Goal: Navigation & Orientation: Find specific page/section

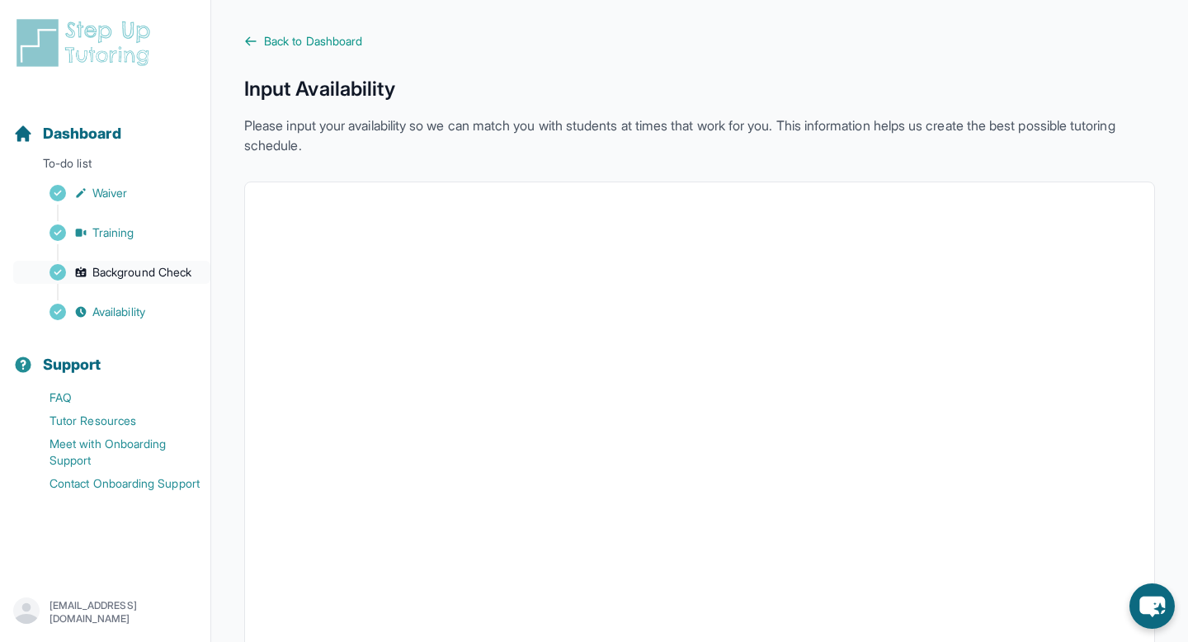
click at [186, 271] on span "Background Check" at bounding box center [141, 272] width 99 height 16
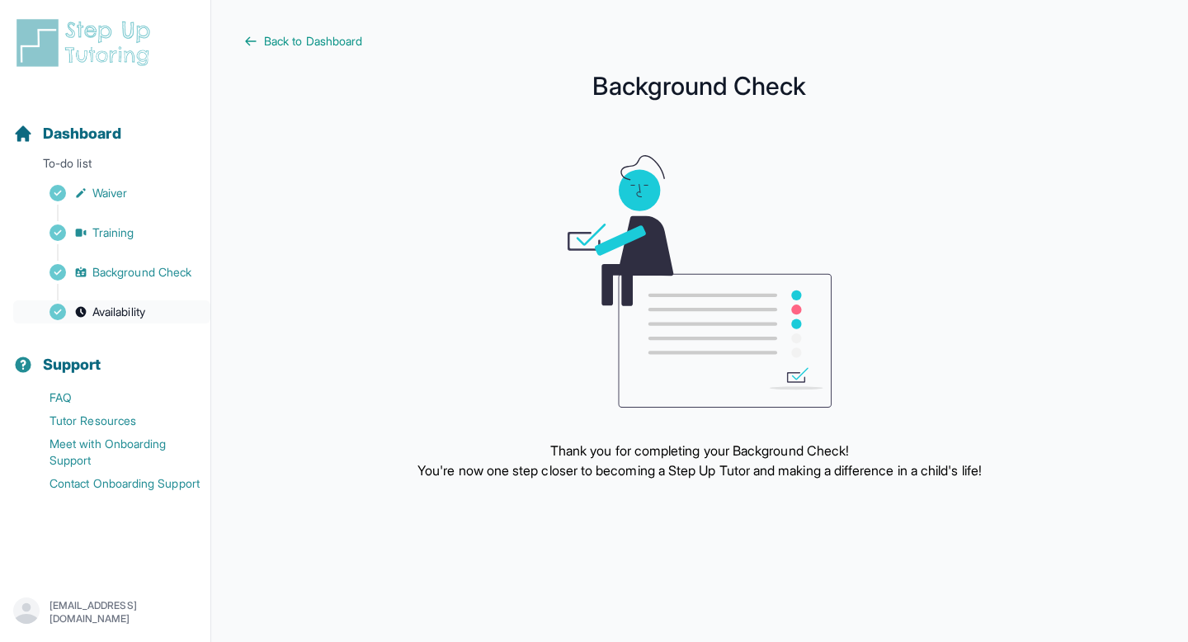
click at [145, 311] on span "Availability" at bounding box center [118, 312] width 53 height 16
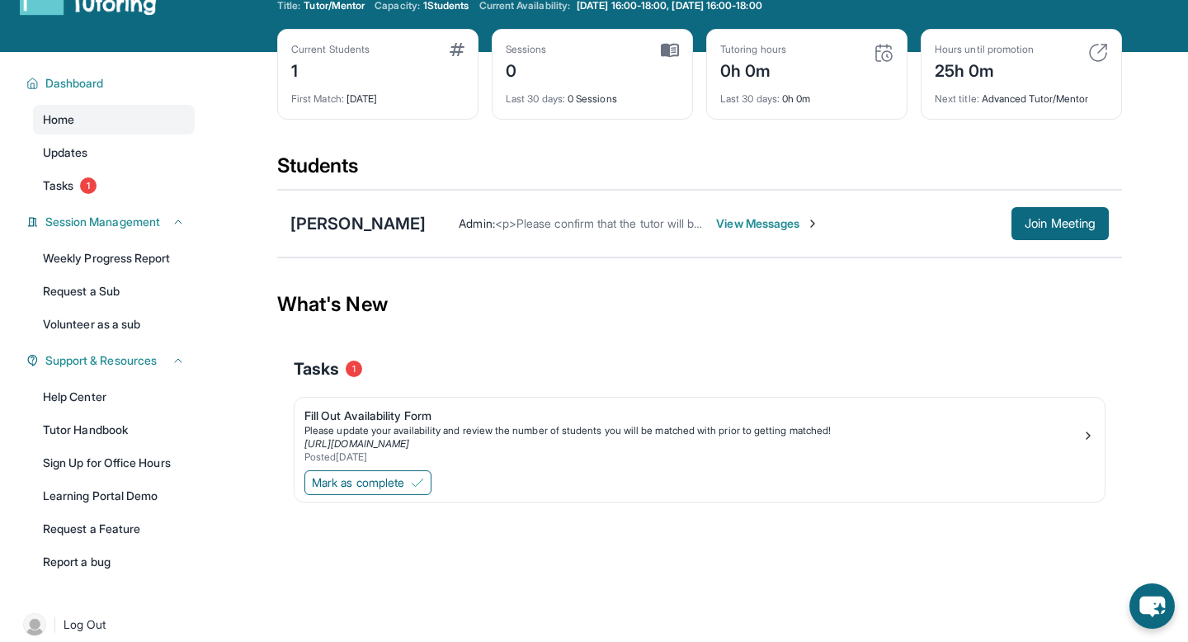
scroll to position [58, 0]
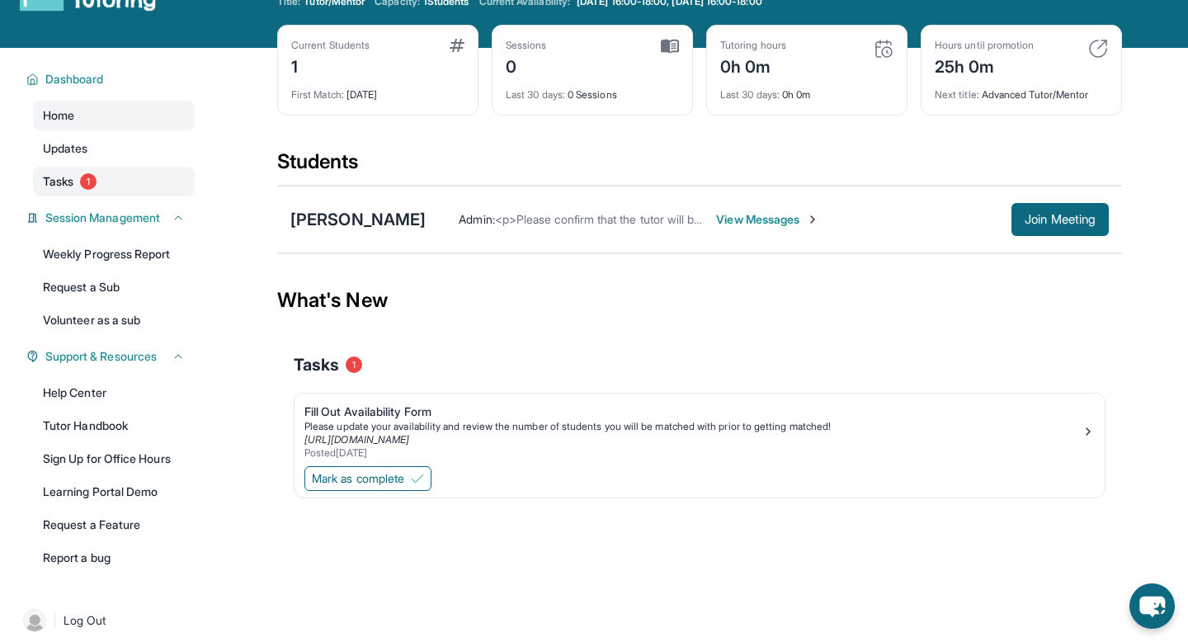
click at [114, 177] on link "Tasks 1" at bounding box center [114, 182] width 162 height 30
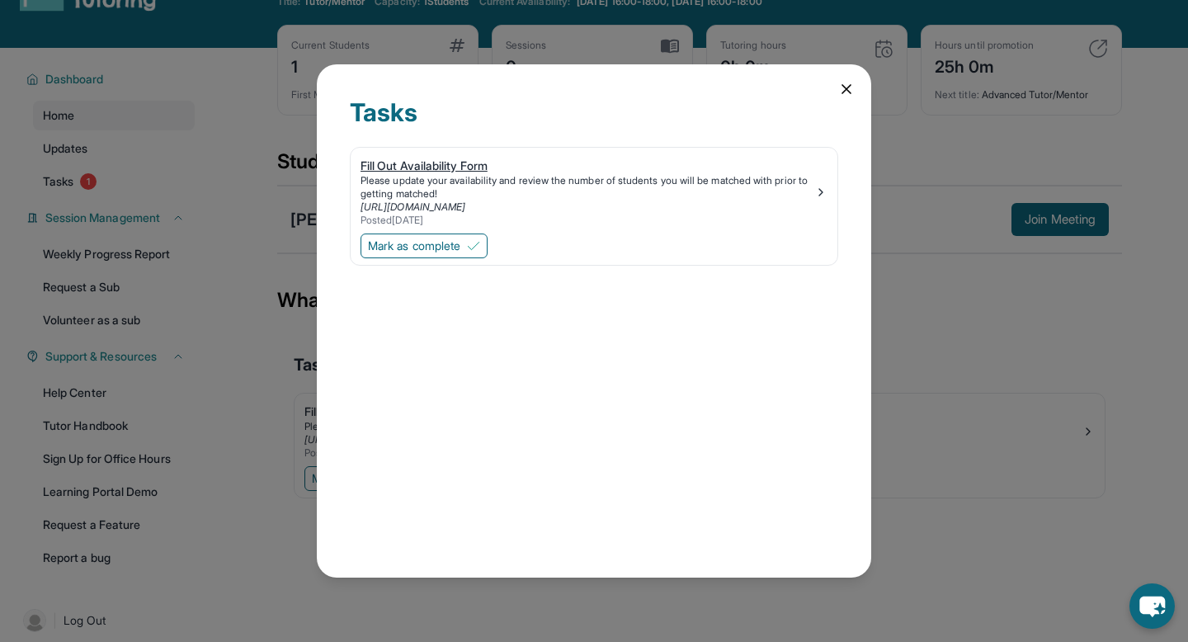
click at [652, 189] on div "Please update your availability and review the number of students you will be m…" at bounding box center [588, 187] width 454 height 26
click at [475, 248] on img at bounding box center [473, 245] width 13 height 13
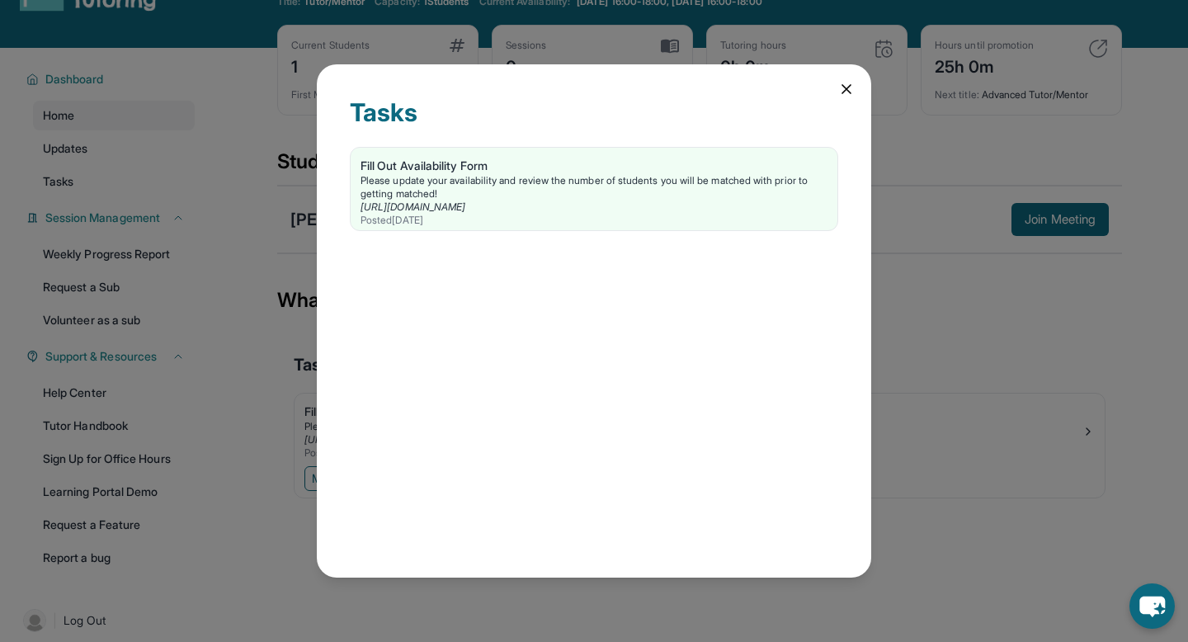
click at [1016, 411] on div "Tasks Fill Out Availability Form Please update your availability and review the…" at bounding box center [594, 321] width 1188 height 642
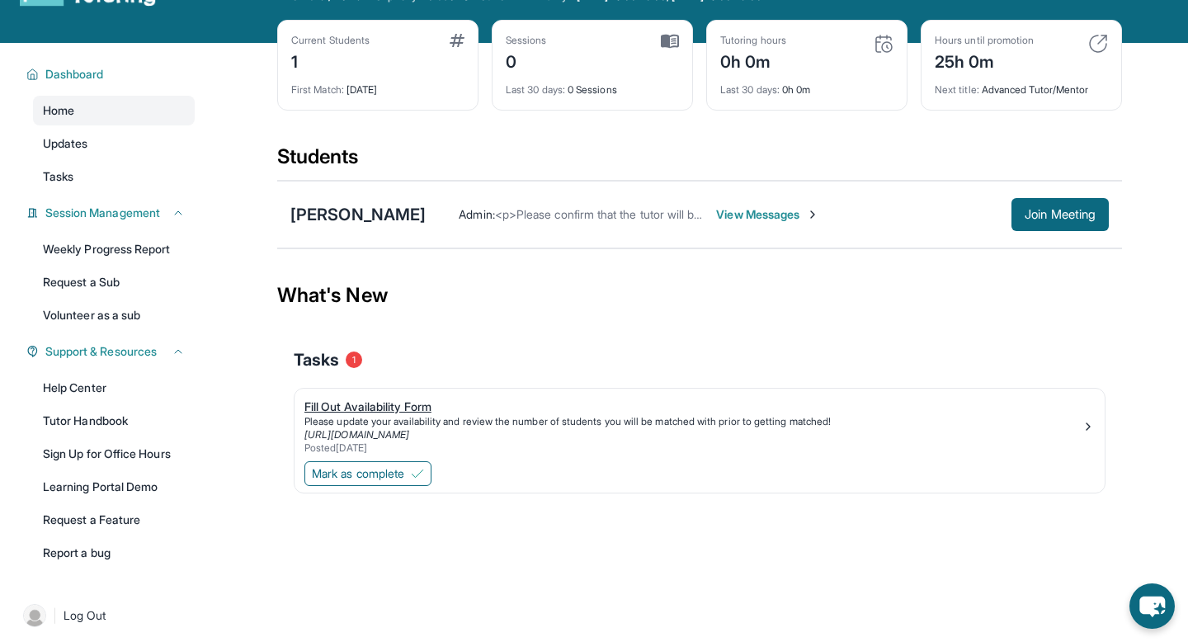
scroll to position [74, 0]
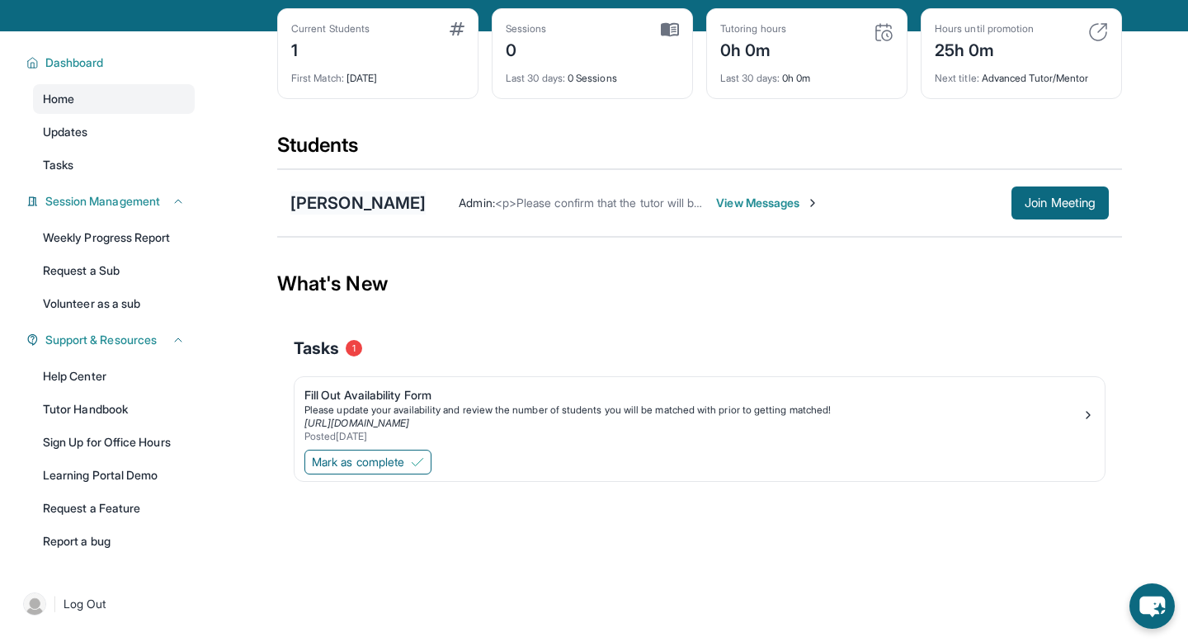
click at [399, 205] on div "Matthew Renteria" at bounding box center [357, 202] width 135 height 23
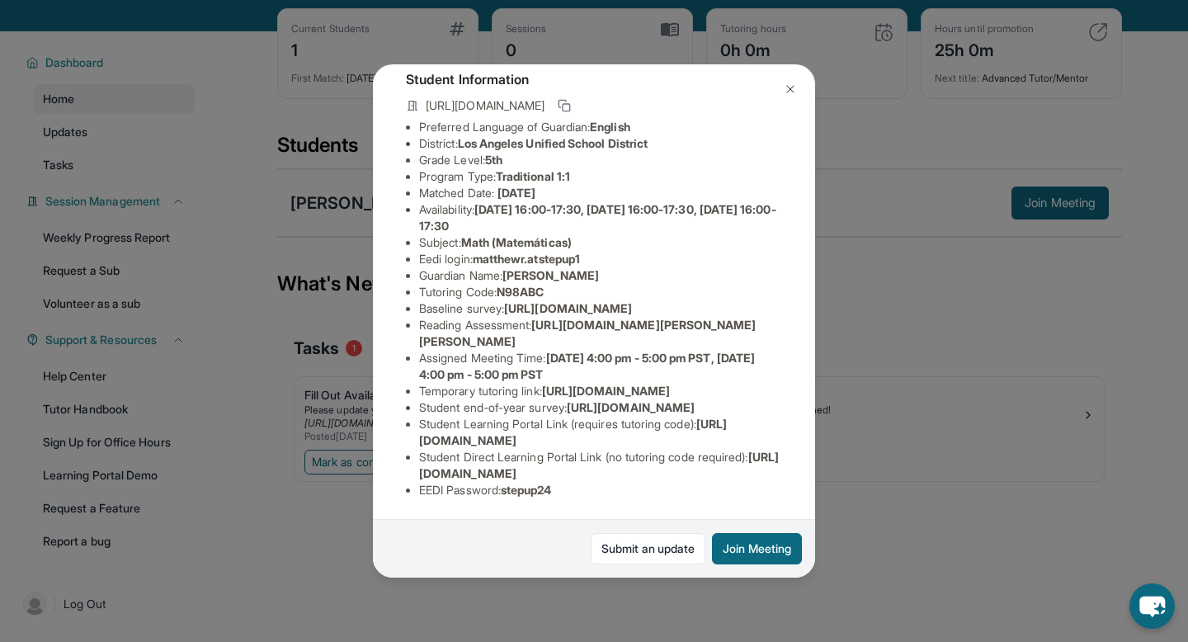
scroll to position [0, 0]
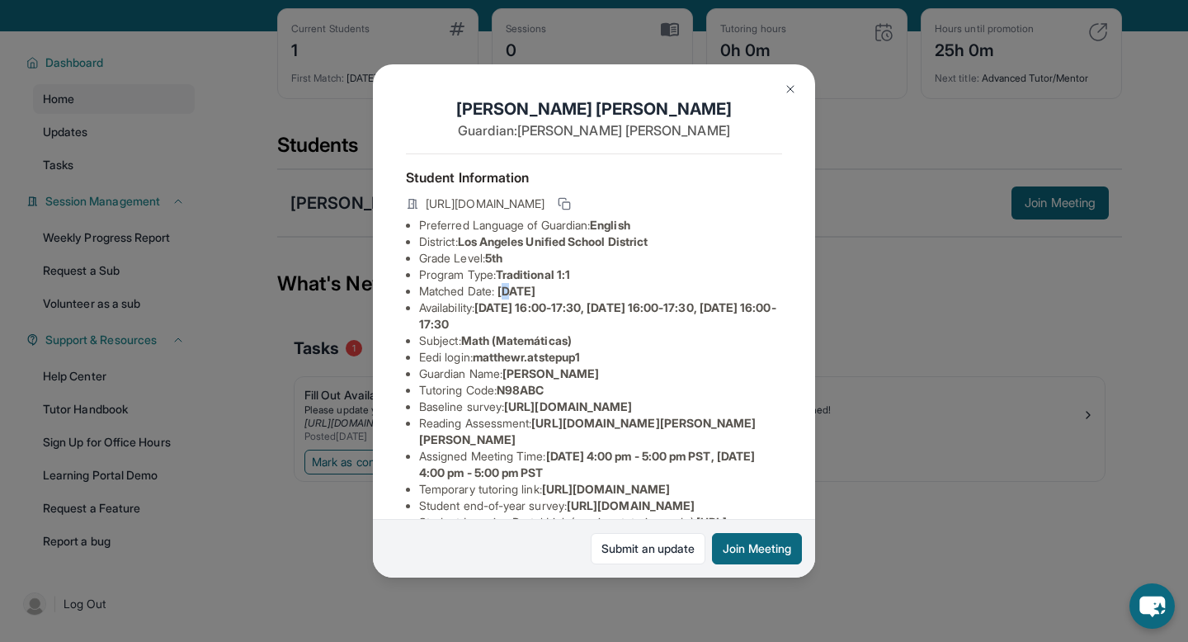
click at [516, 289] on span "12/12/2024" at bounding box center [516, 291] width 38 height 14
click at [516, 311] on span "Monday 16:00-17:30, Wednesday 16:00-17:30, Friday 16:00-17:30" at bounding box center [597, 315] width 357 height 31
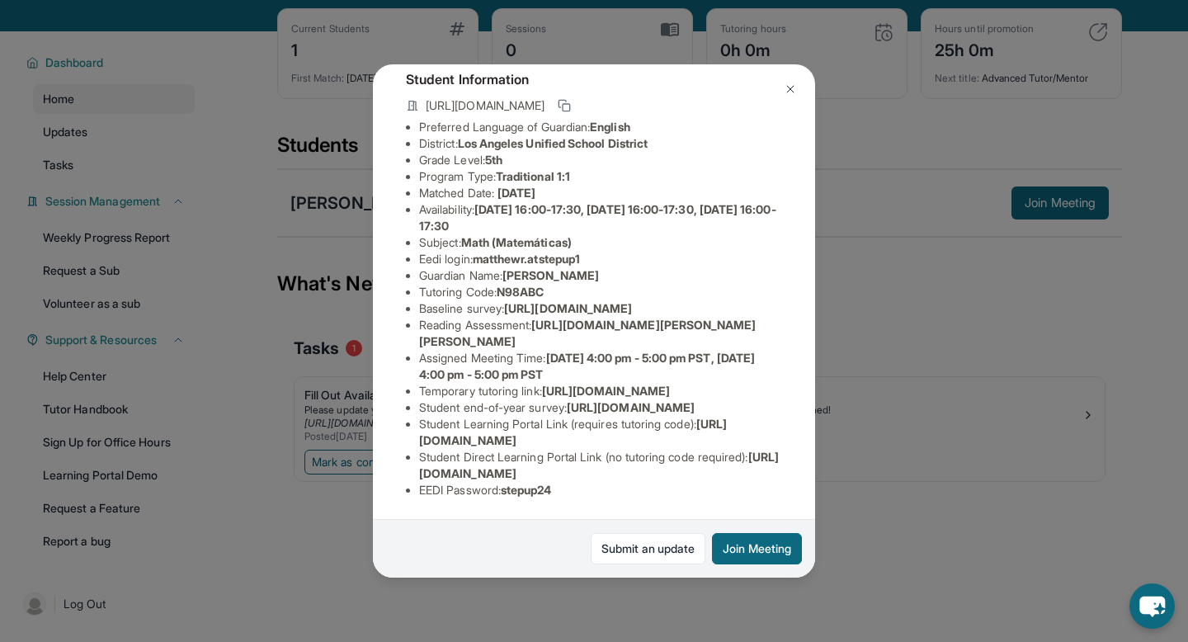
scroll to position [262, 0]
click at [789, 88] on img at bounding box center [790, 88] width 13 height 13
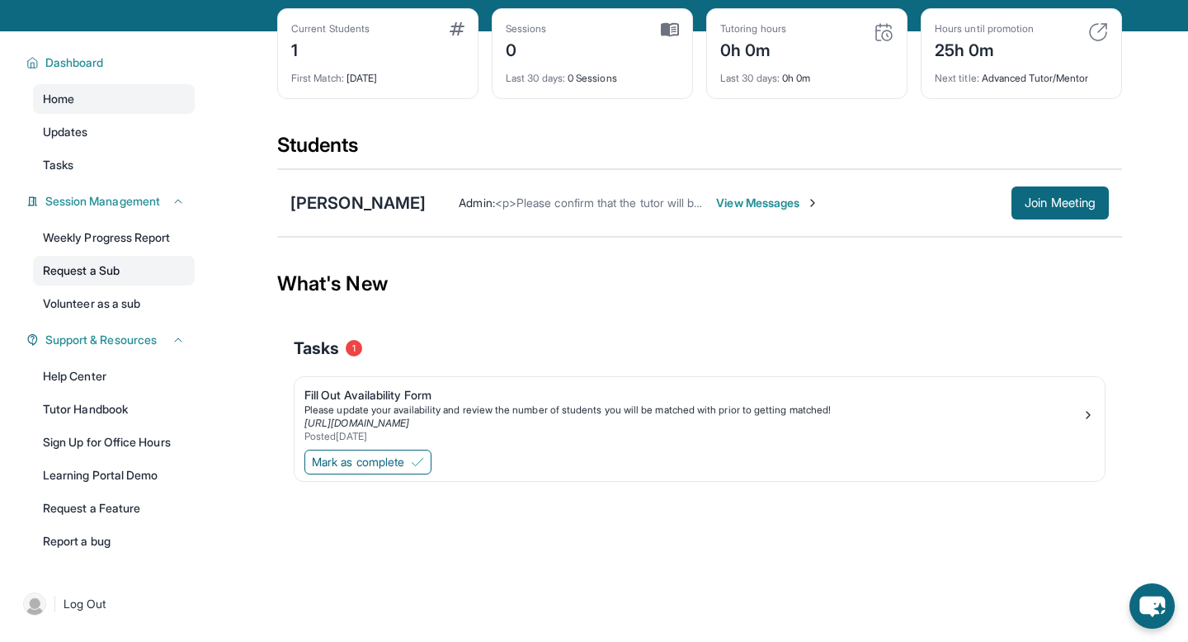
click at [136, 274] on link "Request a Sub" at bounding box center [114, 271] width 162 height 30
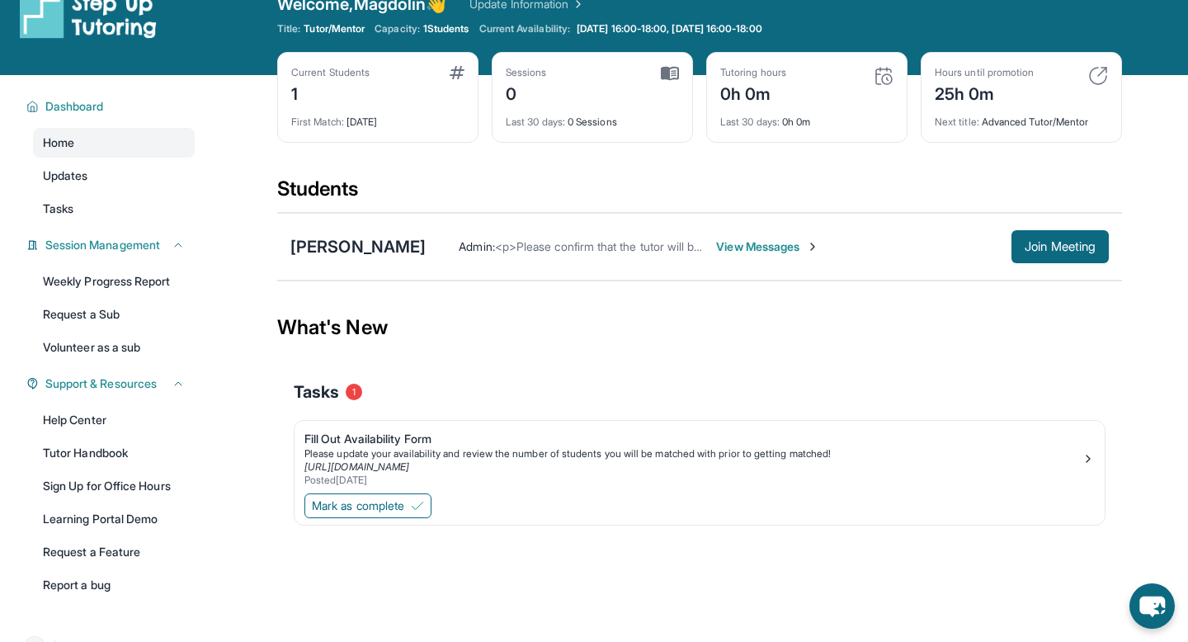
scroll to position [0, 0]
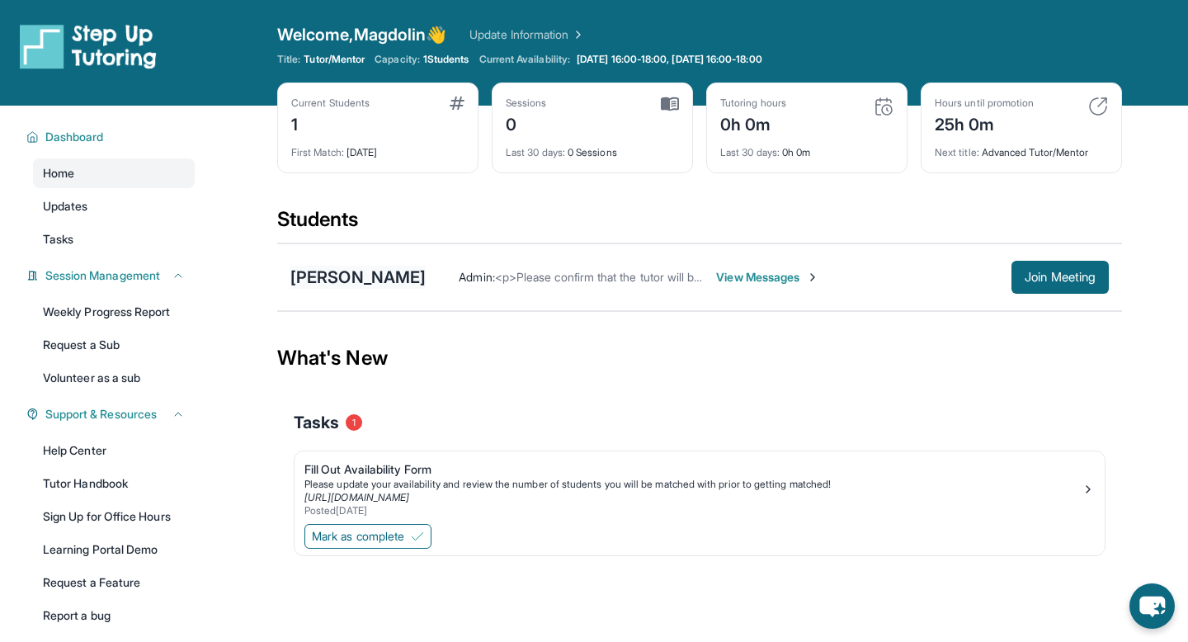
click at [364, 280] on div "Matthew Renteria" at bounding box center [357, 277] width 135 height 23
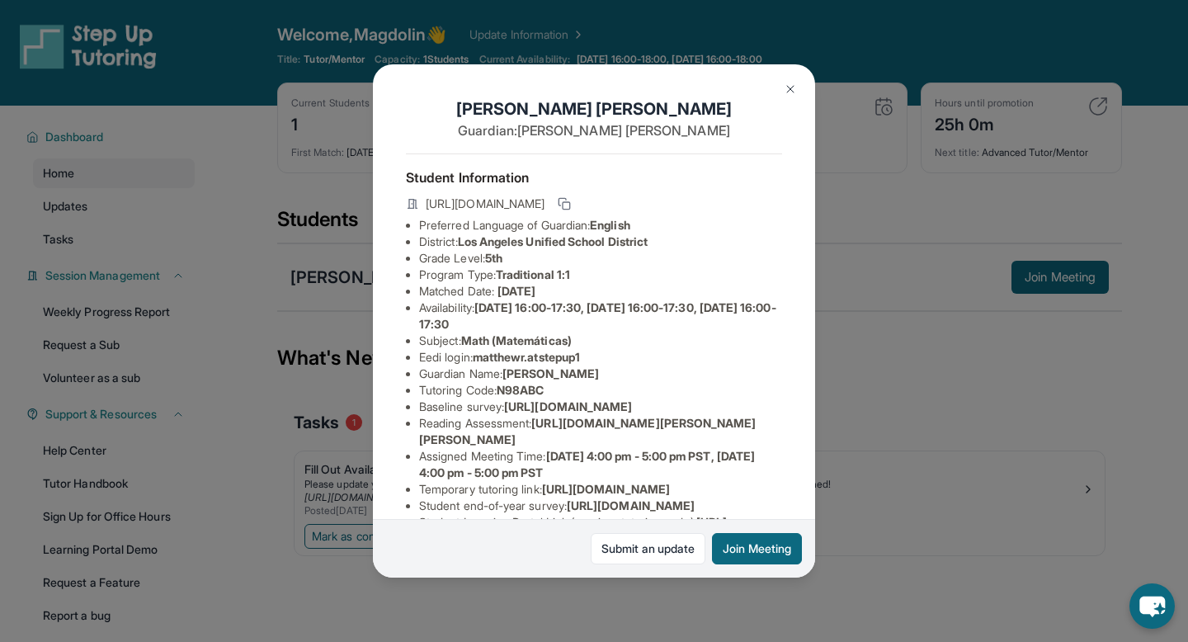
click at [784, 91] on img at bounding box center [790, 88] width 13 height 13
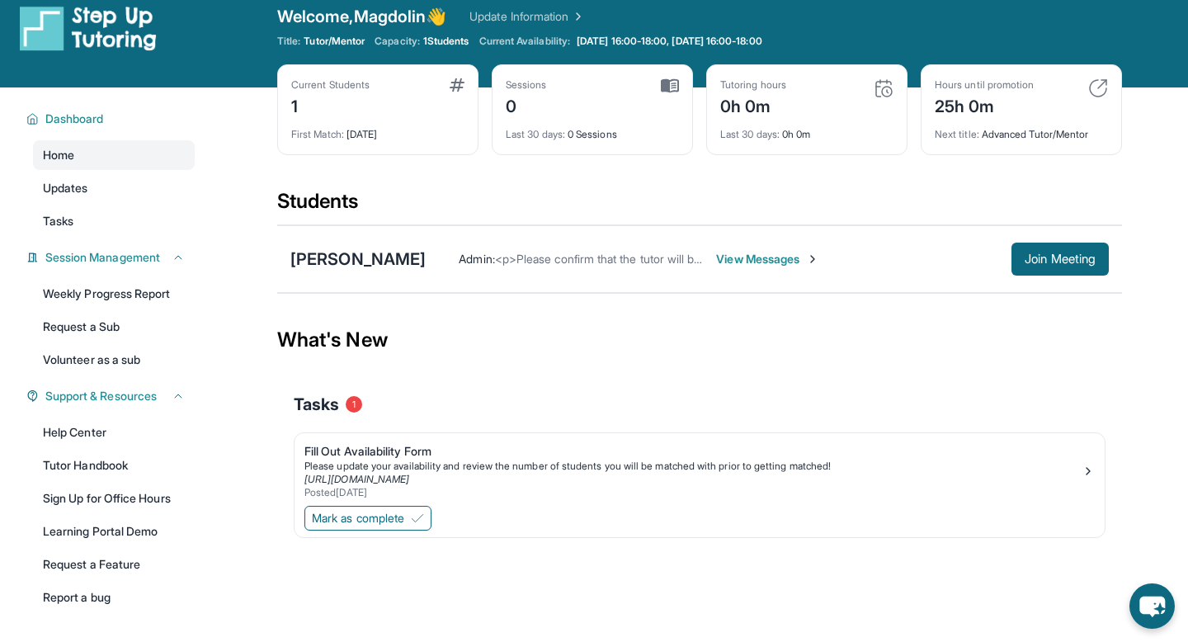
scroll to position [21, 0]
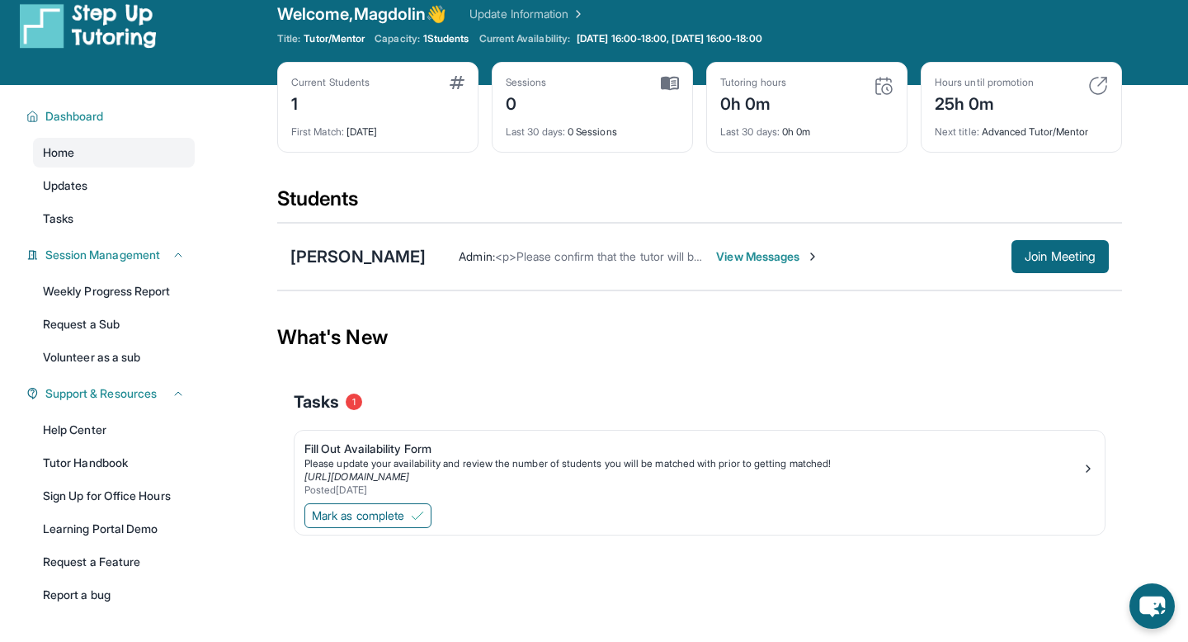
click at [792, 256] on span "View Messages" at bounding box center [767, 256] width 103 height 16
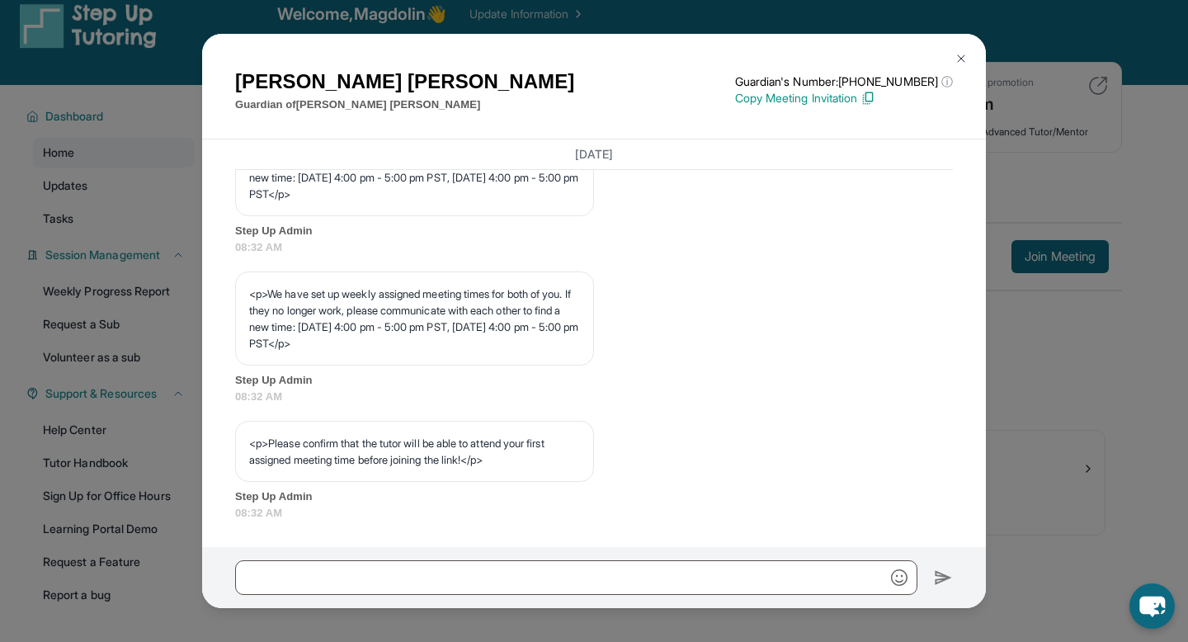
scroll to position [873, 0]
click at [965, 50] on button at bounding box center [961, 58] width 33 height 33
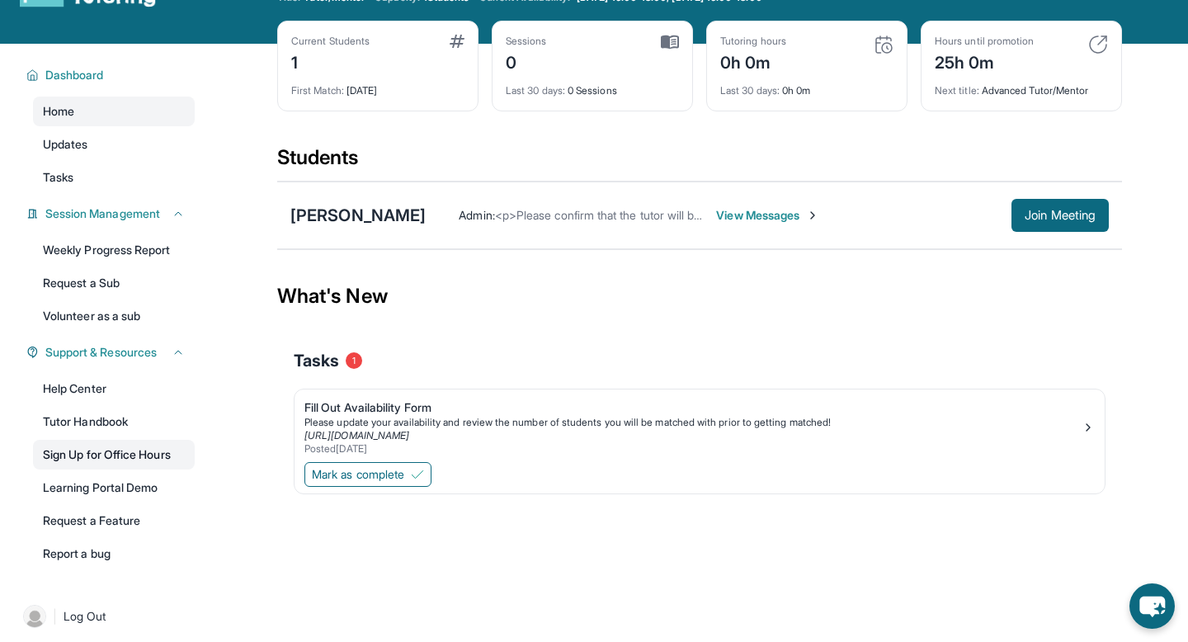
scroll to position [106, 0]
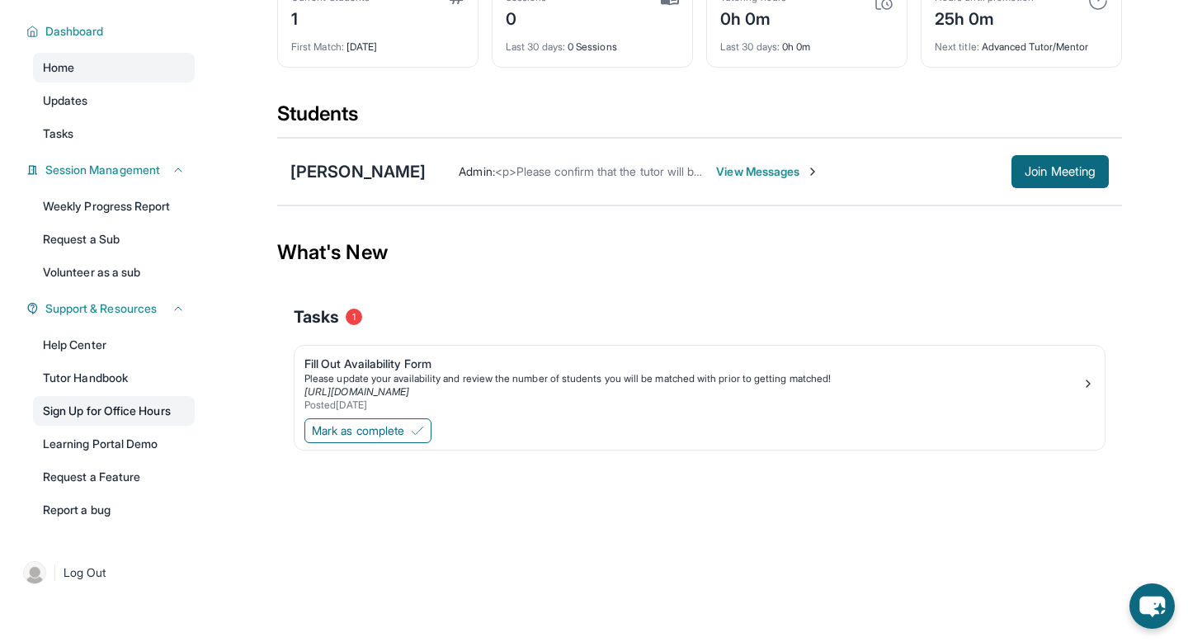
click at [163, 412] on link "Sign Up for Office Hours" at bounding box center [114, 411] width 162 height 30
click at [240, 534] on div "Open sidebar Welcome, Magdolin 👋 Update Information Title: Tutor/Mentor Capacit…" at bounding box center [594, 215] width 1188 height 642
click at [153, 385] on link "Tutor Handbook" at bounding box center [114, 378] width 162 height 30
click at [153, 349] on link "Help Center" at bounding box center [114, 345] width 162 height 30
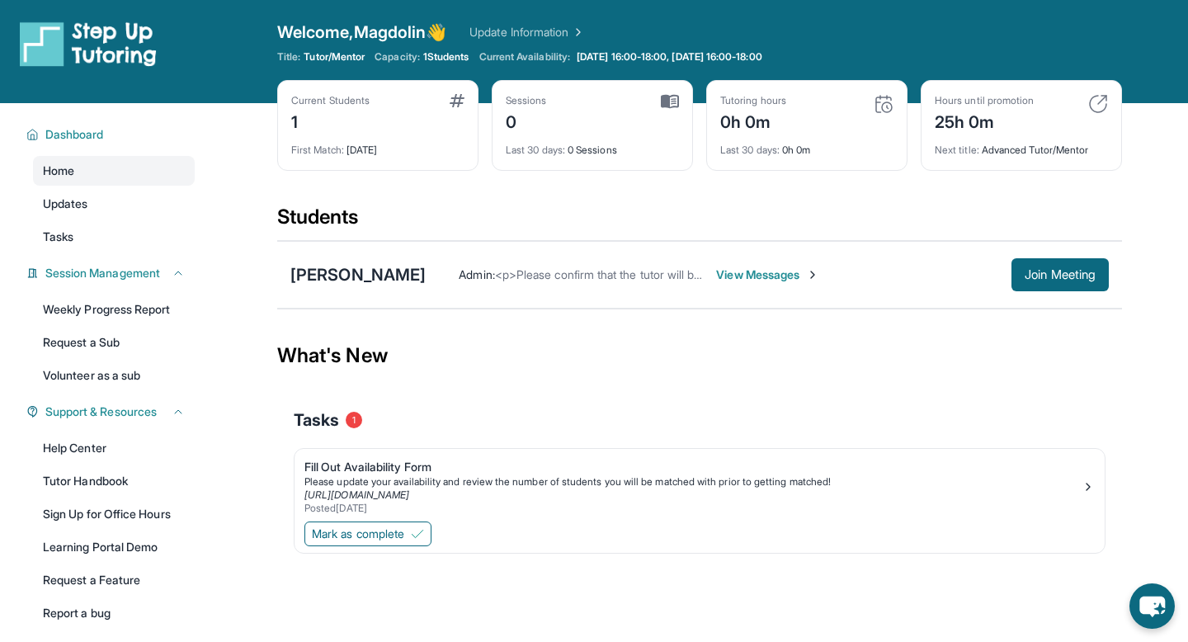
scroll to position [2, 0]
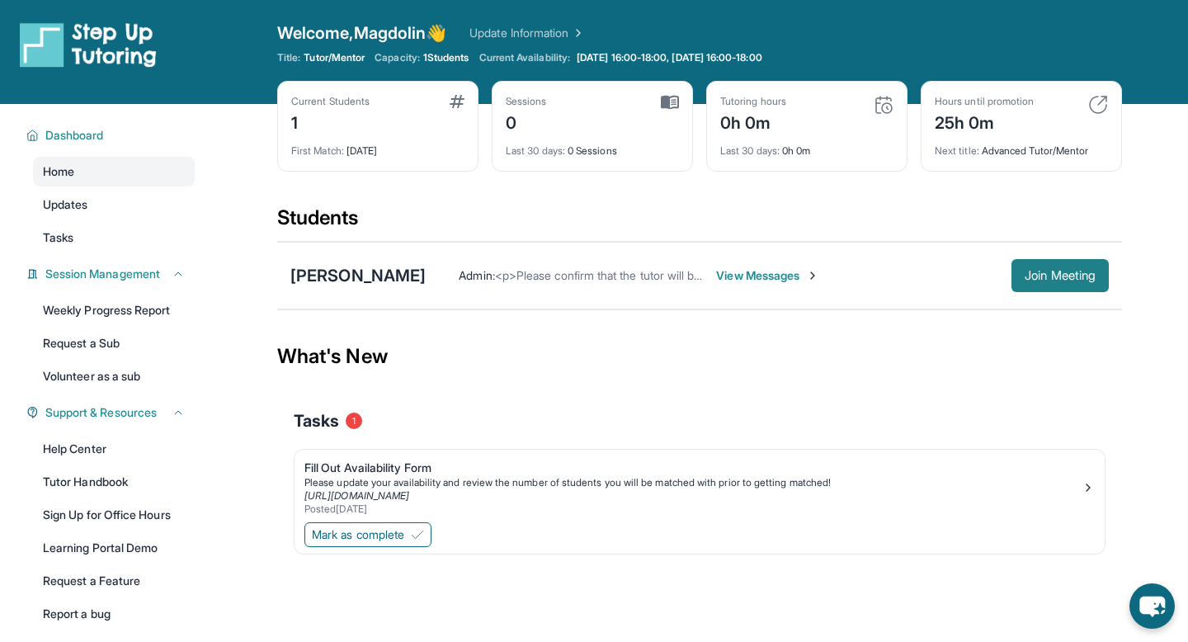
click at [1047, 271] on span "Join Meeting" at bounding box center [1060, 276] width 71 height 10
click at [1036, 287] on button "Join Meeting" at bounding box center [1059, 275] width 97 height 33
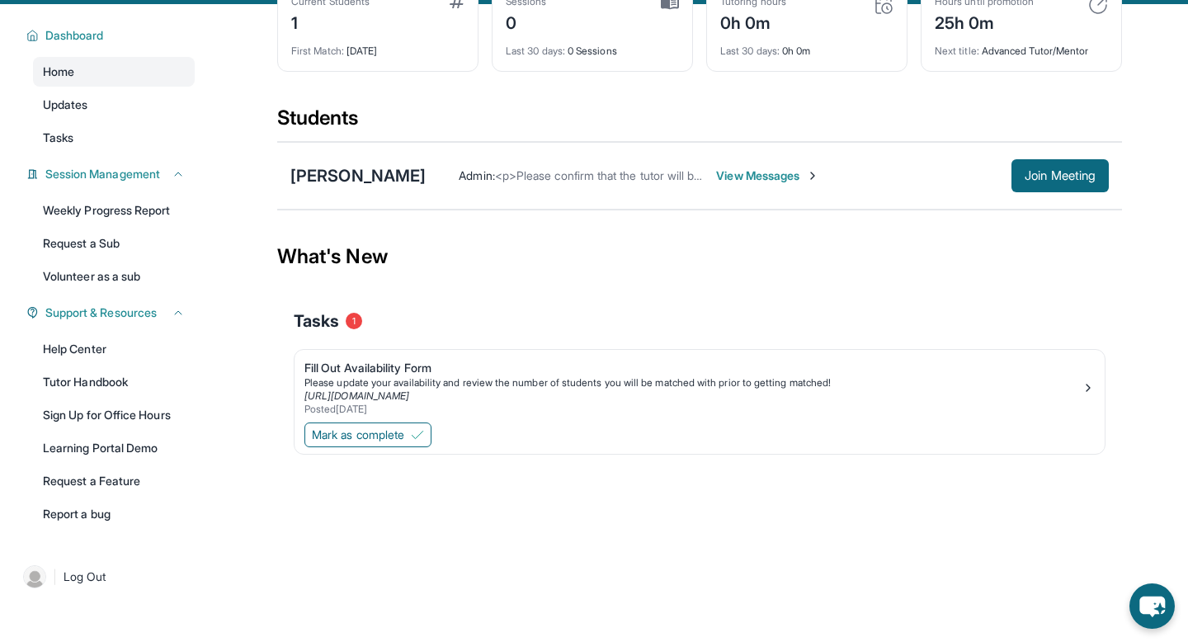
scroll to position [106, 0]
